Goal: Answer question/provide support

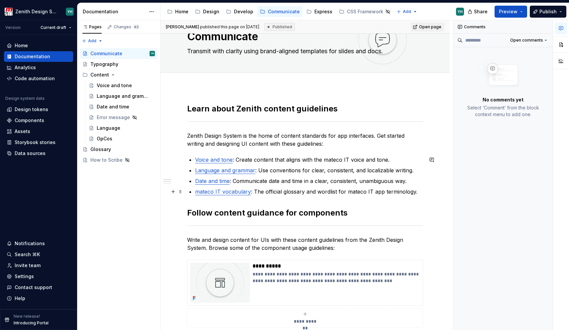
scroll to position [28, 0]
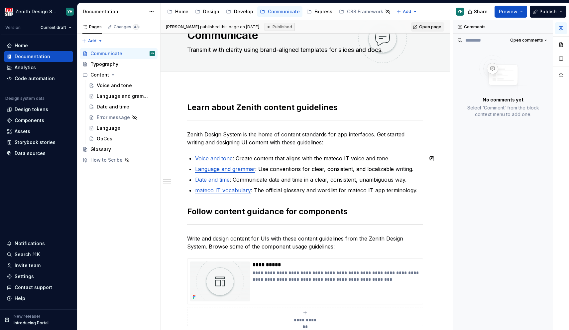
click at [214, 149] on div "**********" at bounding box center [305, 292] width 236 height 380
click at [195, 168] on li "Language and grammar : Use conventions for clear, consistent, and localizable w…" at bounding box center [309, 169] width 228 height 8
click at [195, 175] on li "Date and time : Communicate date and time in a clear, consistent, unambiguous w…" at bounding box center [309, 179] width 228 height 8
click at [195, 189] on li "mateco IT vocabulary : The official glossary and wordlist for mateco IT app ter…" at bounding box center [309, 190] width 228 height 8
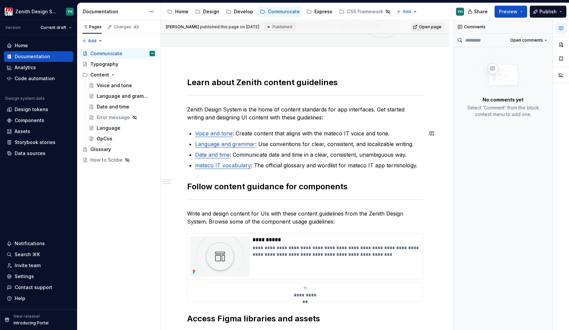
scroll to position [55, 0]
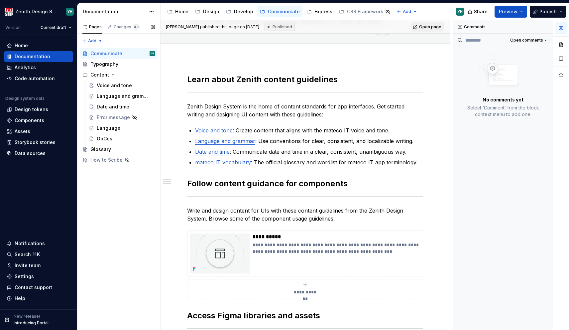
click at [123, 34] on div "Add" at bounding box center [118, 40] width 83 height 12
click at [120, 27] on div "Changes 43" at bounding box center [127, 26] width 26 height 5
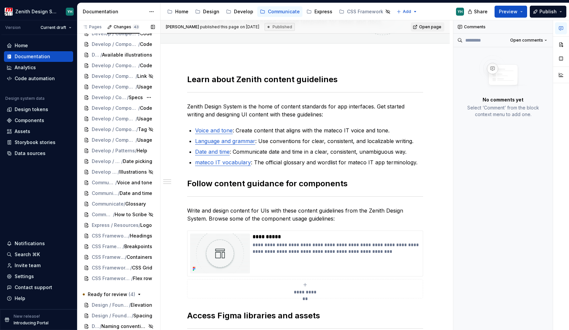
scroll to position [193, 0]
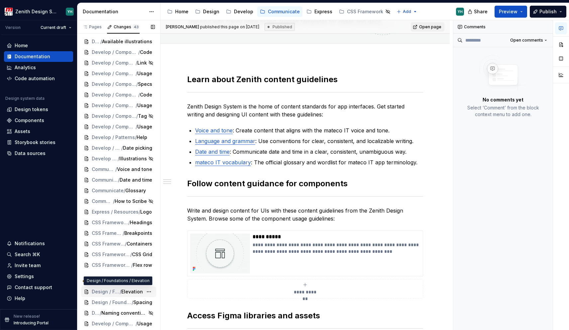
type textarea "*"
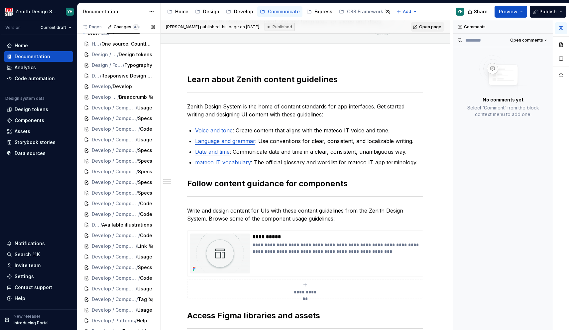
scroll to position [0, 0]
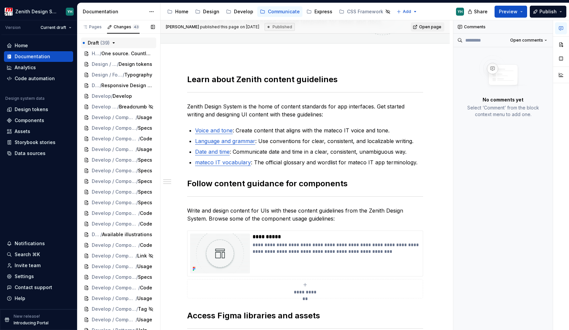
click at [114, 42] on icon "button" at bounding box center [113, 42] width 5 height 5
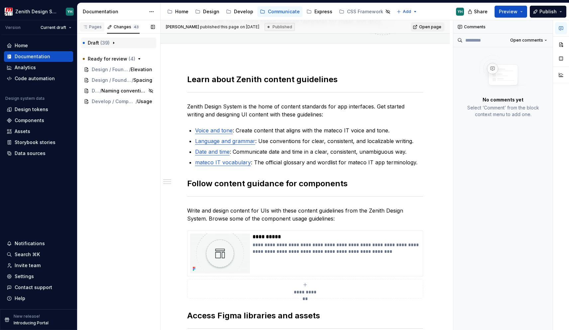
click at [89, 32] on div "Pages" at bounding box center [92, 27] width 25 height 11
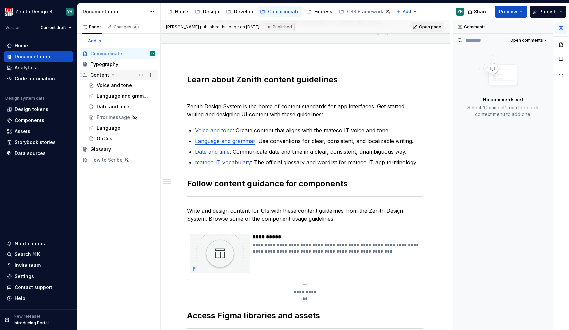
click at [115, 73] on div "Content" at bounding box center [122, 74] width 64 height 9
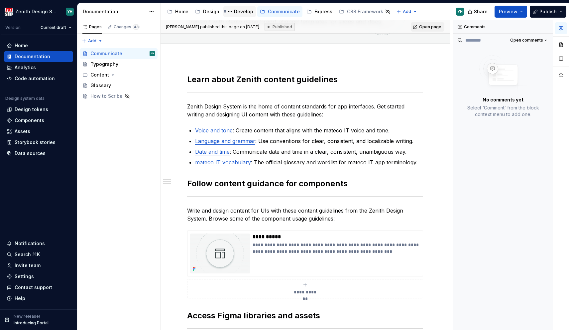
click at [242, 10] on div "Develop" at bounding box center [243, 11] width 19 height 7
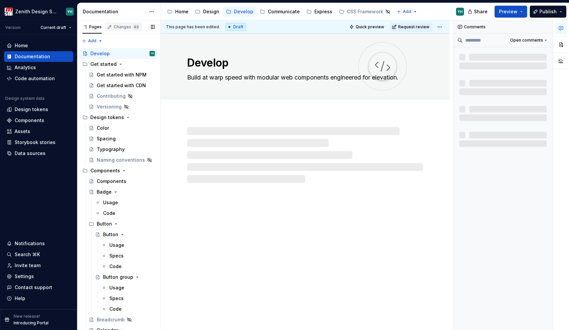
click at [120, 27] on div "Changes 43" at bounding box center [127, 26] width 26 height 5
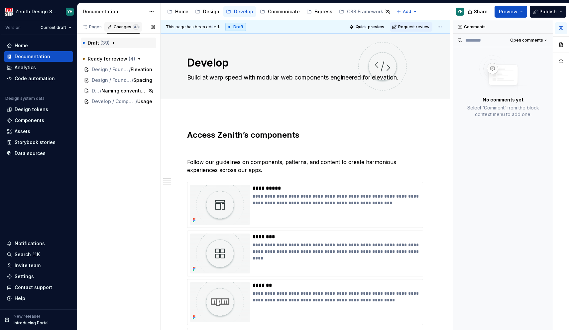
click at [120, 27] on div "Changes 43" at bounding box center [127, 26] width 26 height 5
click at [96, 26] on div "Pages" at bounding box center [91, 26] width 19 height 5
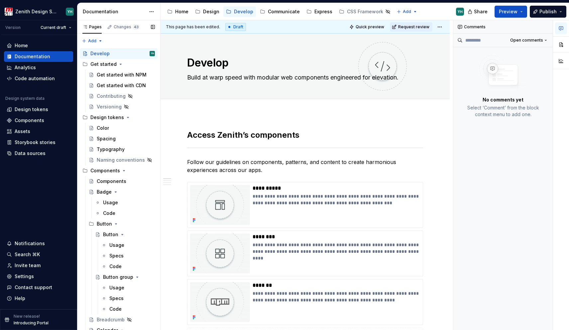
scroll to position [1, 0]
click at [116, 193] on icon "Page tree" at bounding box center [115, 190] width 5 height 5
click at [116, 201] on icon "Page tree" at bounding box center [115, 201] width 5 height 5
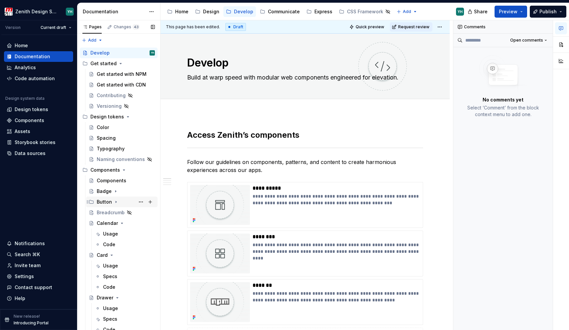
scroll to position [16, 0]
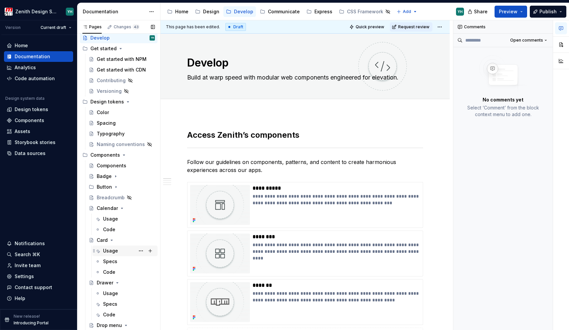
click at [119, 249] on div "Usage" at bounding box center [129, 250] width 52 height 9
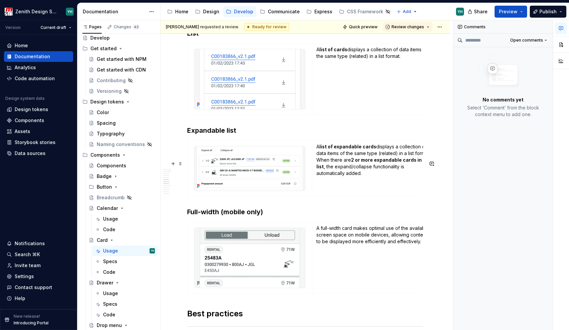
scroll to position [682, 0]
click at [345, 171] on p "A list of expandable cards displays a collection of data items of the same type…" at bounding box center [374, 160] width 117 height 33
click at [335, 177] on p "A list of expandable cards displays a collection of data items of the same type…" at bounding box center [374, 160] width 117 height 33
click at [119, 29] on div "Changes 43" at bounding box center [127, 26] width 26 height 5
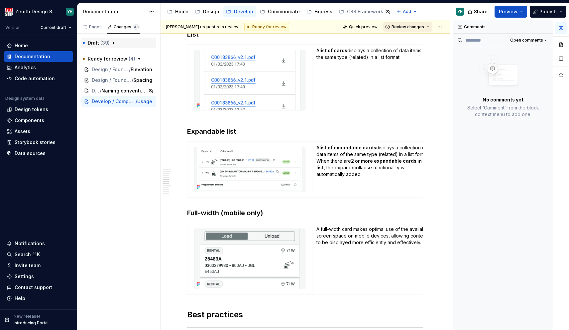
click at [408, 28] on span "Review changes" at bounding box center [407, 26] width 33 height 5
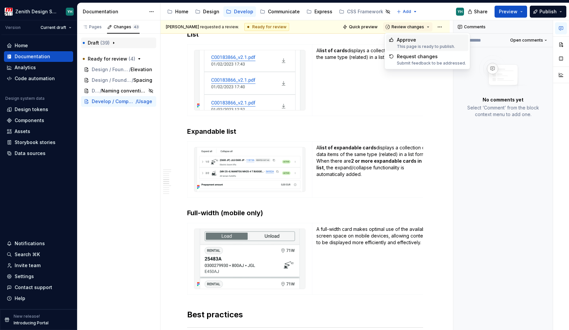
click at [410, 42] on div "Approve" at bounding box center [426, 40] width 58 height 7
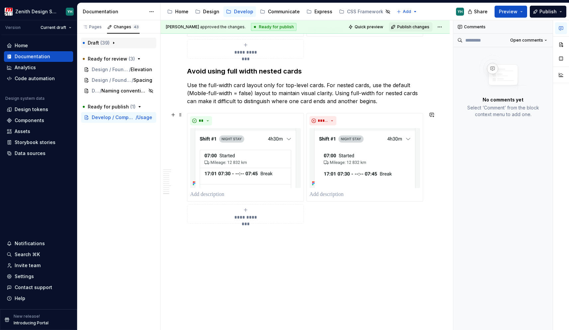
scroll to position [1455, 0]
type textarea "*"
